Goal: Task Accomplishment & Management: Complete application form

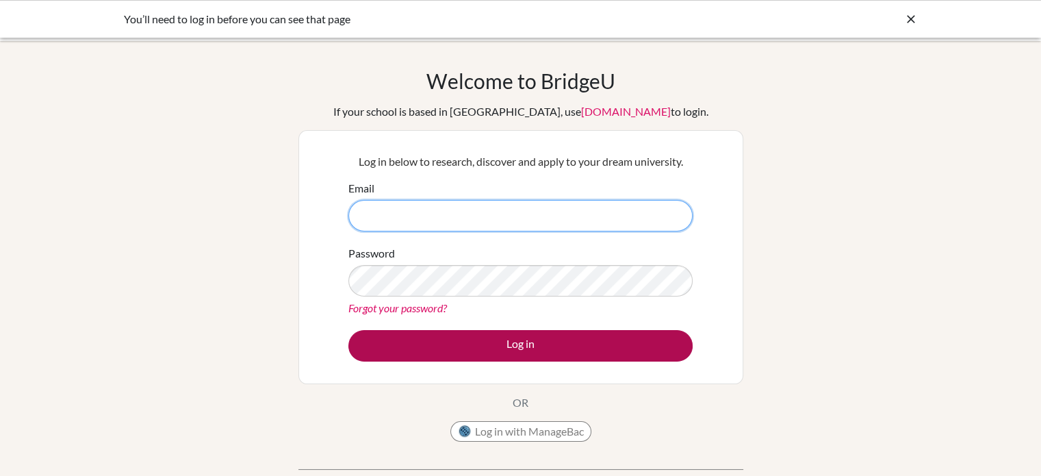
type input "[PERSON_NAME][EMAIL_ADDRESS][DOMAIN_NAME]"
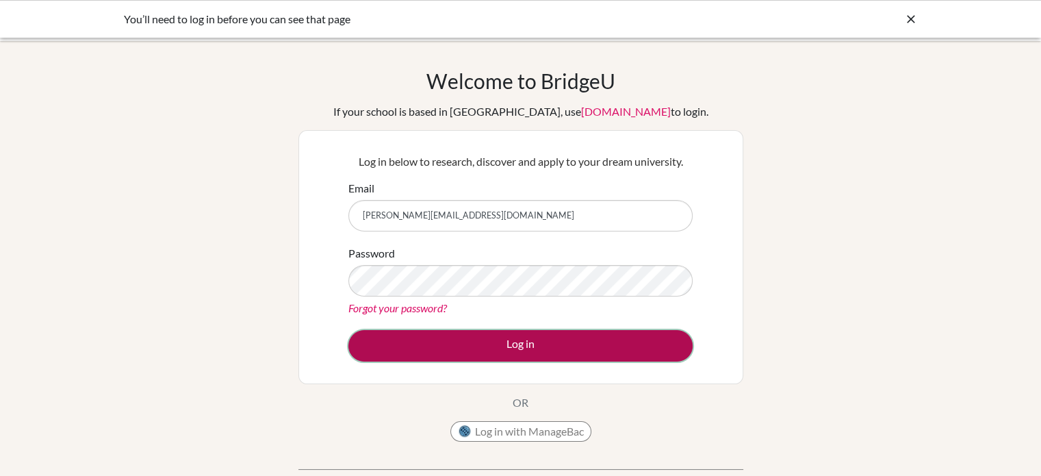
click at [404, 353] on button "Log in" at bounding box center [520, 345] width 344 height 31
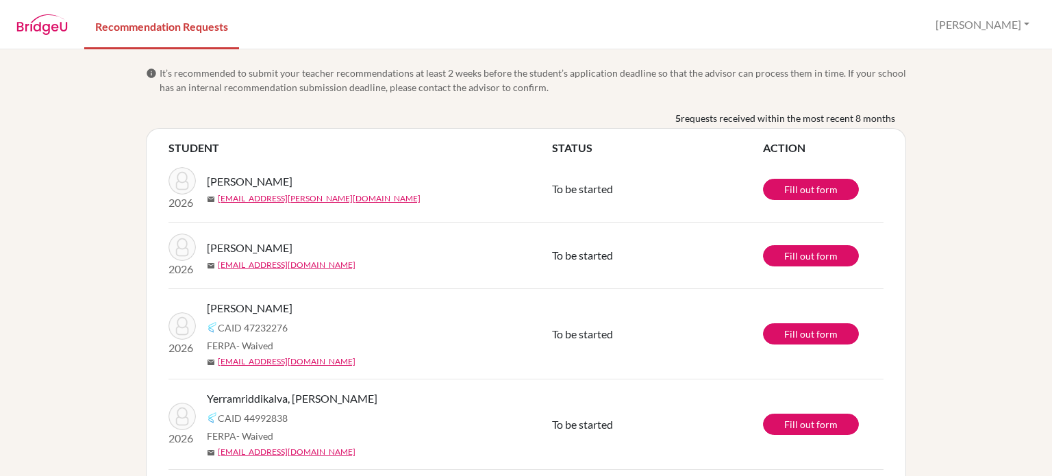
click at [404, 353] on div "Diya Maini, Kayli CAID 47232276 FERPA - Waived mail kaylidmaini@gmail.com" at bounding box center [384, 334] width 355 height 68
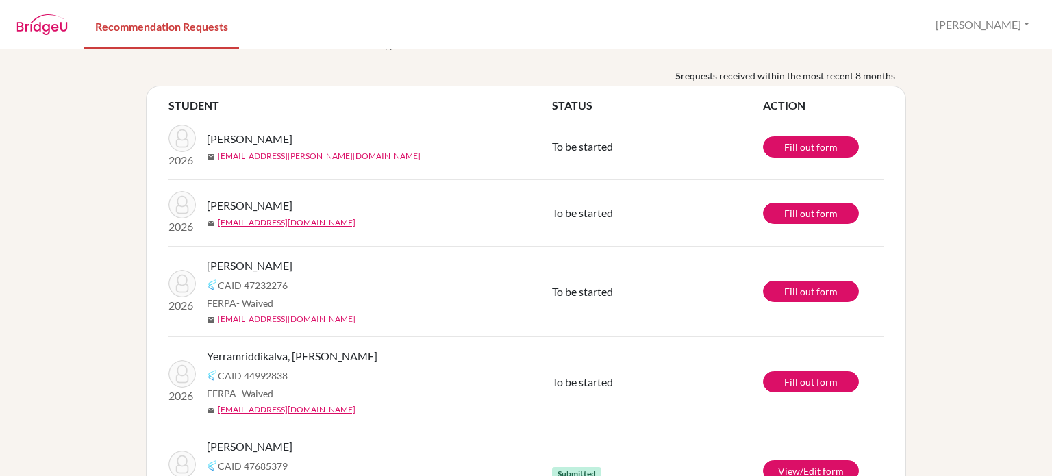
scroll to position [110, 0]
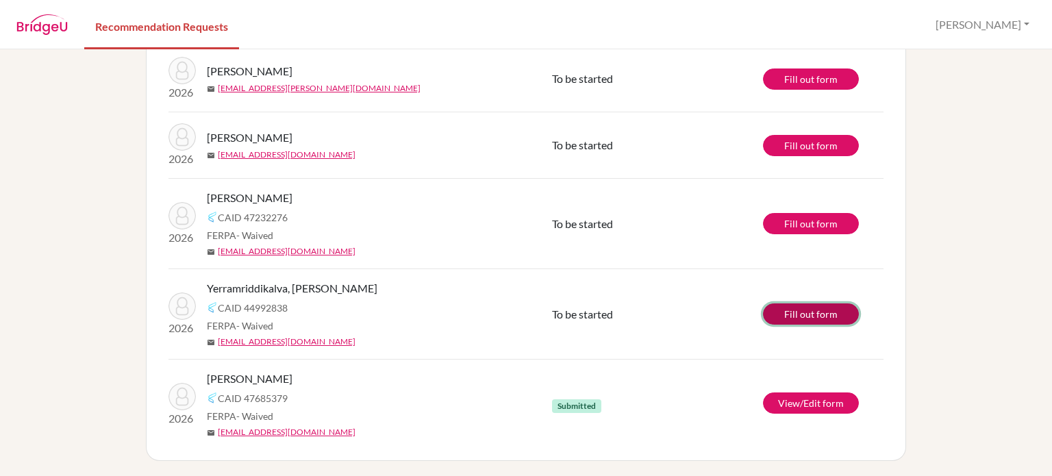
click at [802, 316] on link "Fill out form" at bounding box center [811, 313] width 96 height 21
click at [256, 437] on link "yashraj.singh@inventureacademy.com" at bounding box center [287, 432] width 138 height 12
click at [266, 429] on link "yashraj.singh@inventureacademy.com" at bounding box center [287, 432] width 138 height 12
click at [772, 403] on link "View/Edit form" at bounding box center [811, 402] width 96 height 21
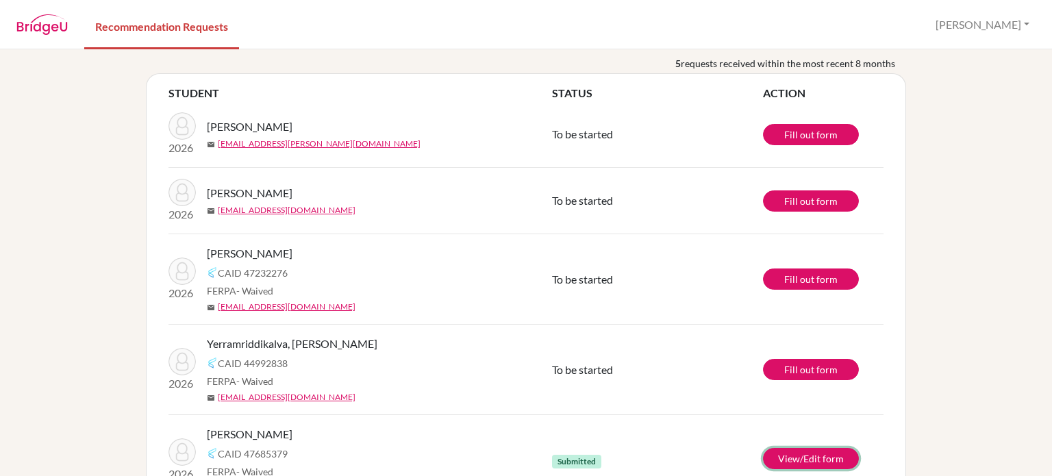
scroll to position [0, 0]
